Goal: Information Seeking & Learning: Learn about a topic

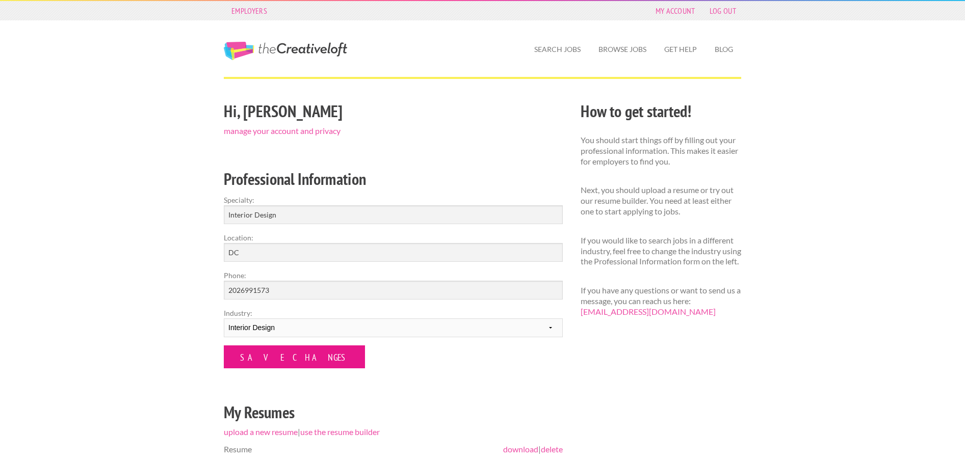
click at [253, 359] on input "Save Changes" at bounding box center [294, 357] width 141 height 23
click at [294, 359] on input "Save Changes" at bounding box center [294, 357] width 141 height 23
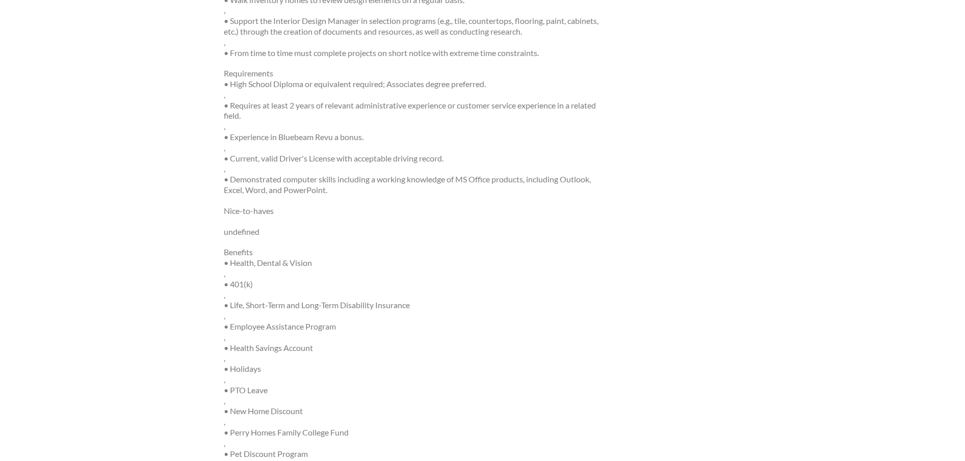
scroll to position [681, 0]
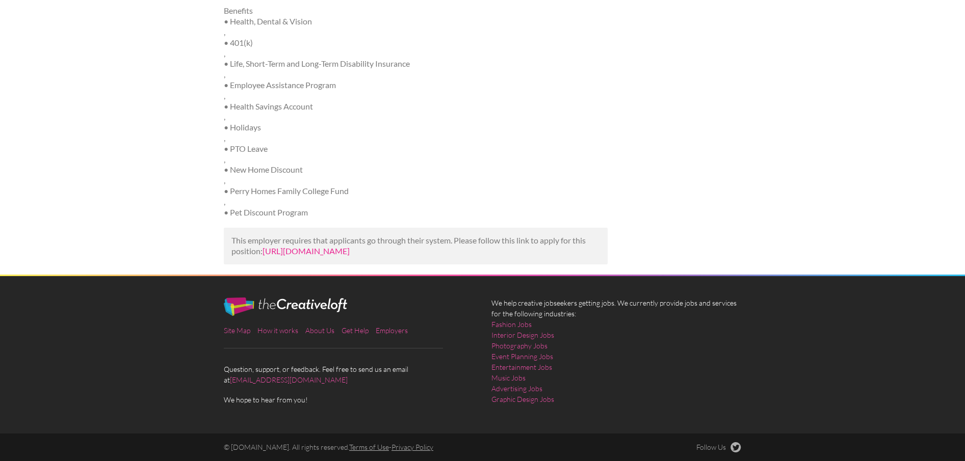
click at [350, 246] on link "https://www.tealhq.com/job/interior-design-coordinator-i_b6187113-c31d-4f0a-b38…" at bounding box center [306, 251] width 87 height 10
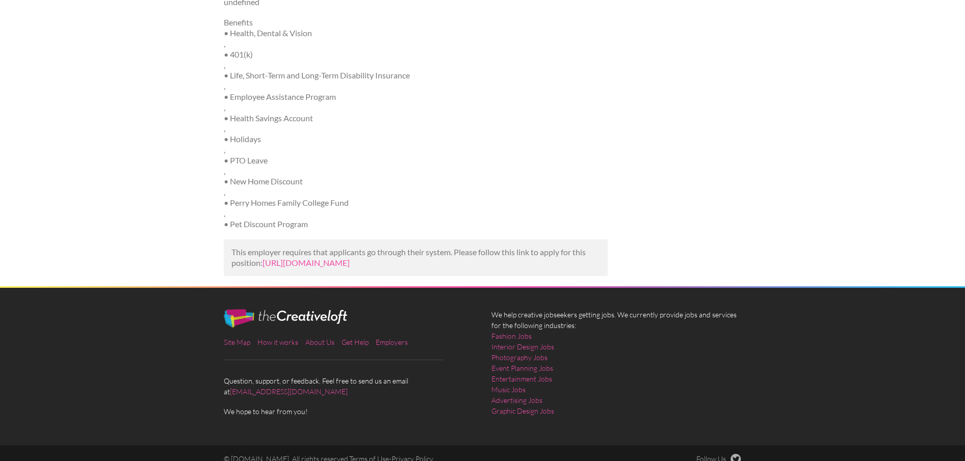
scroll to position [681, 0]
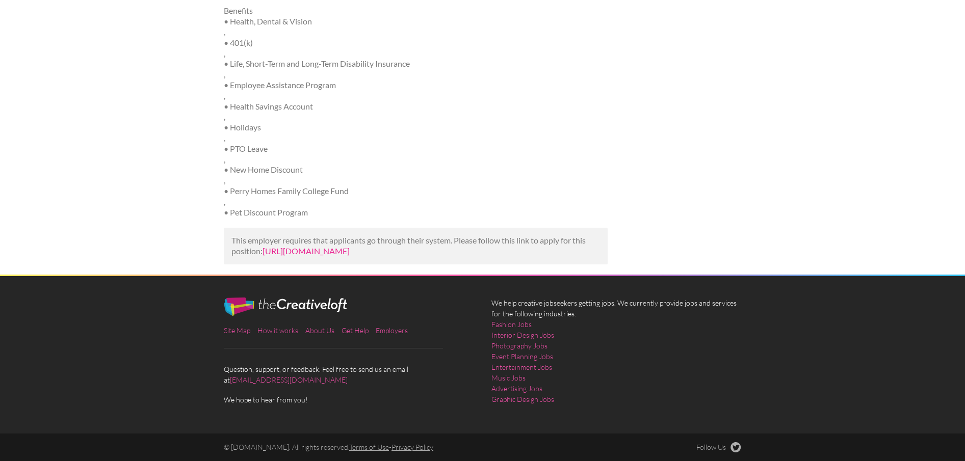
click at [350, 246] on link "[URL][DOMAIN_NAME]" at bounding box center [306, 251] width 87 height 10
